Goal: Task Accomplishment & Management: Complete application form

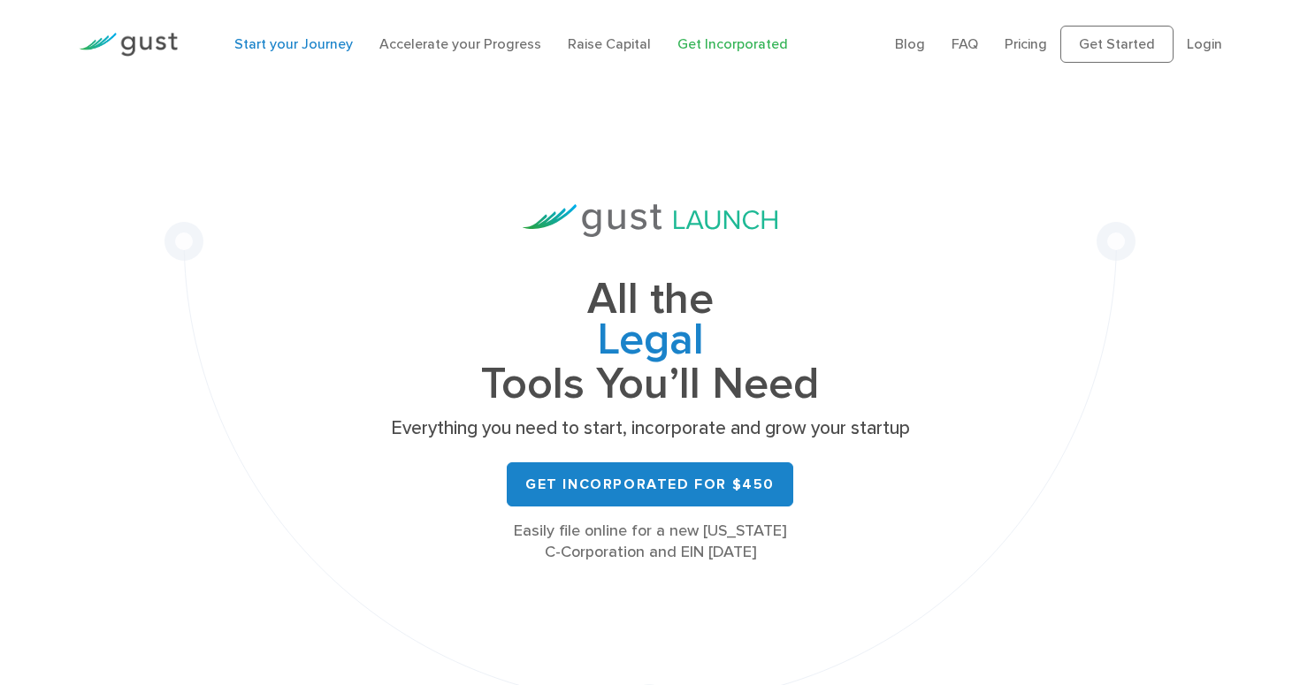
click at [313, 49] on link "Start your Journey" at bounding box center [293, 43] width 118 height 17
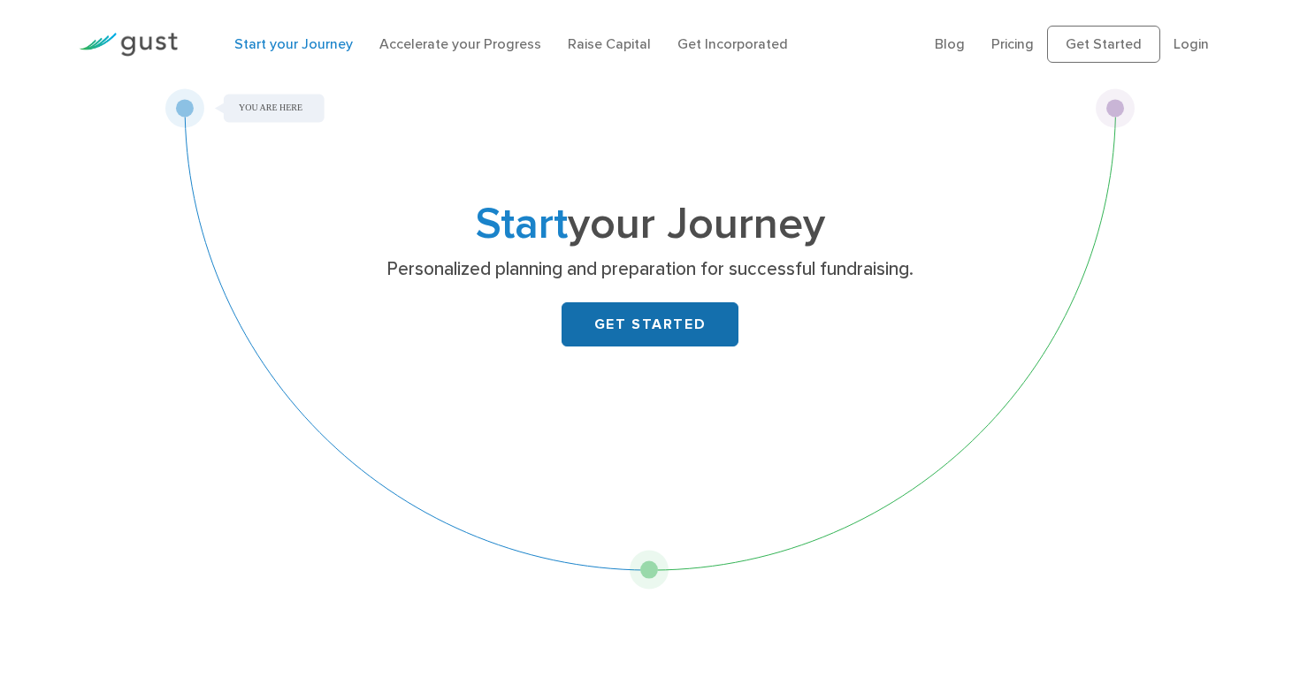
click at [674, 325] on link "GET STARTED" at bounding box center [650, 324] width 177 height 44
click at [493, 47] on link "Accelerate your Progress" at bounding box center [460, 43] width 162 height 17
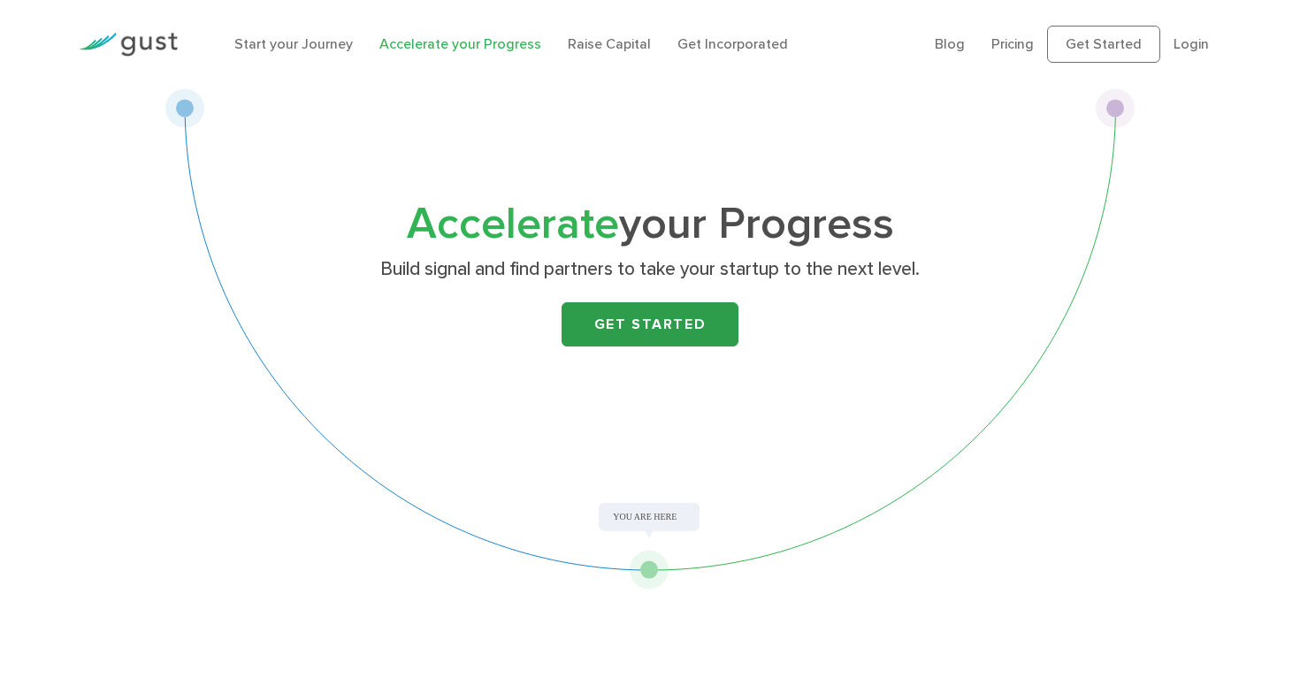
click at [653, 325] on link "Get Started" at bounding box center [650, 324] width 177 height 44
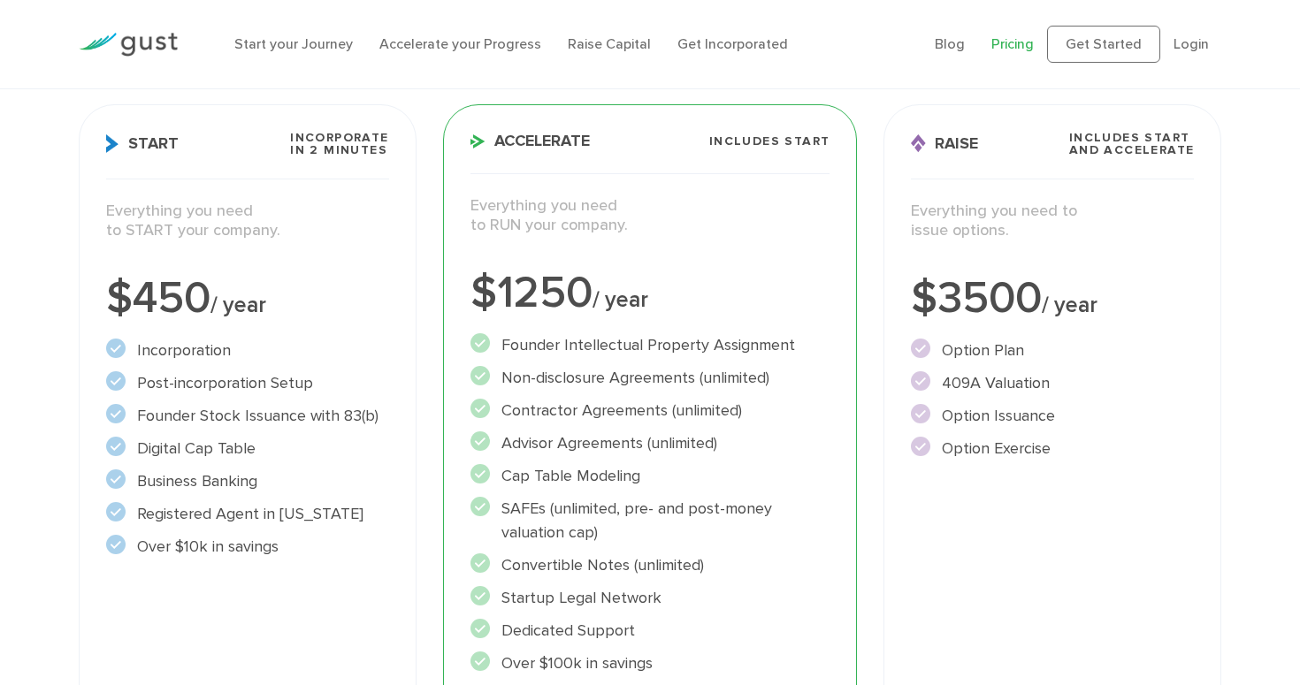
scroll to position [319, 0]
